Goal: Task Accomplishment & Management: Manage account settings

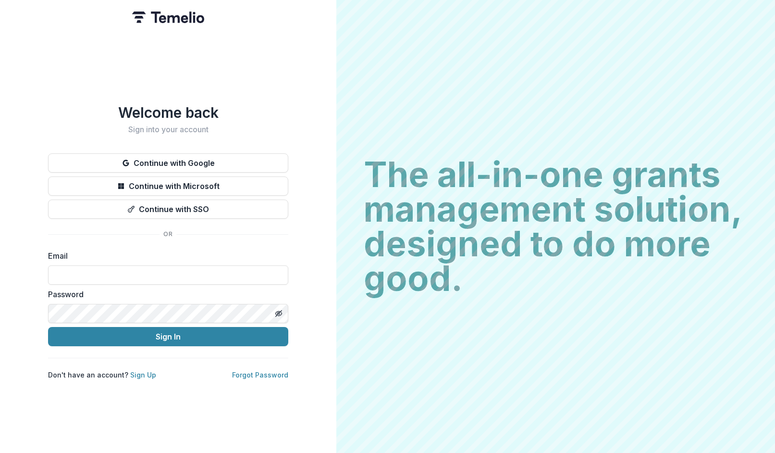
type input "**********"
click at [168, 333] on button "Sign In" at bounding box center [168, 336] width 240 height 19
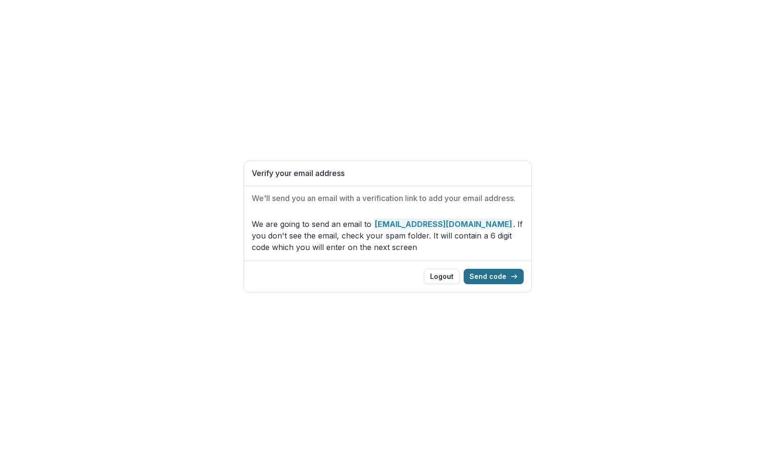
click at [481, 271] on button "Send code" at bounding box center [494, 276] width 60 height 15
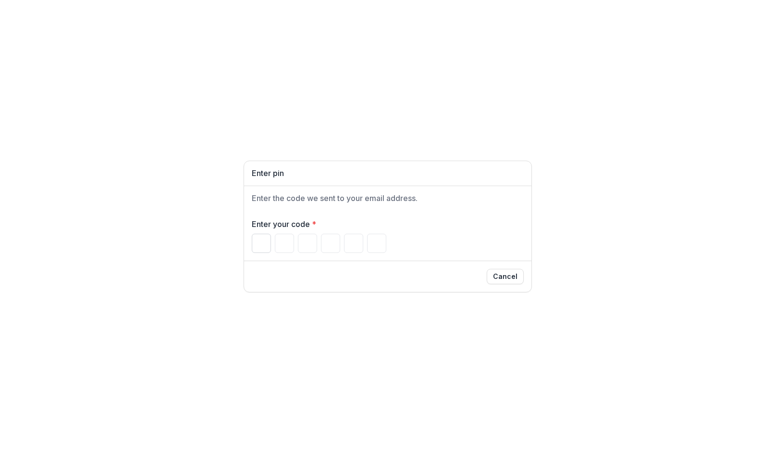
click at [255, 243] on input "Please enter your pin code" at bounding box center [261, 243] width 19 height 19
type input "*"
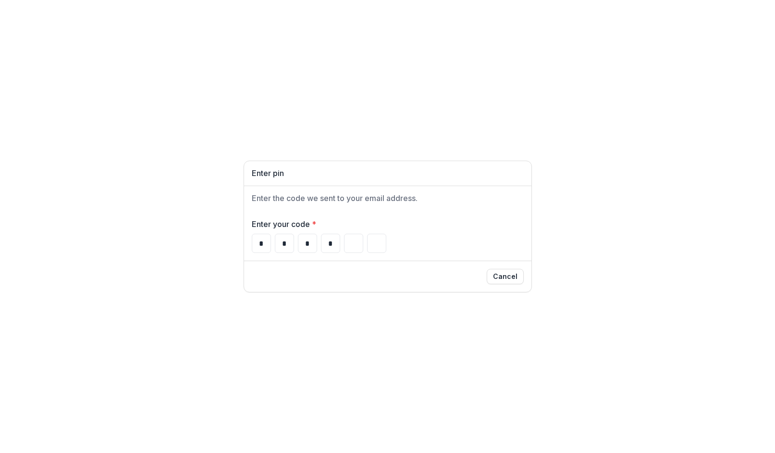
type input "*"
